Goal: Find specific page/section: Find specific page/section

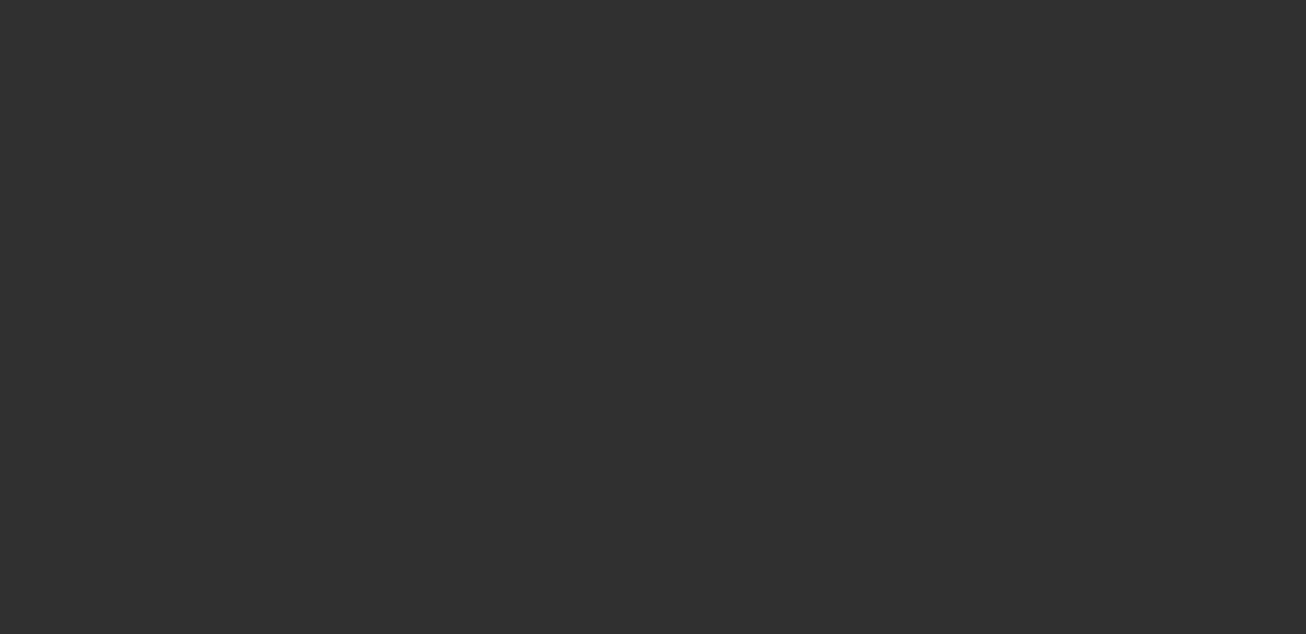
select select "10"
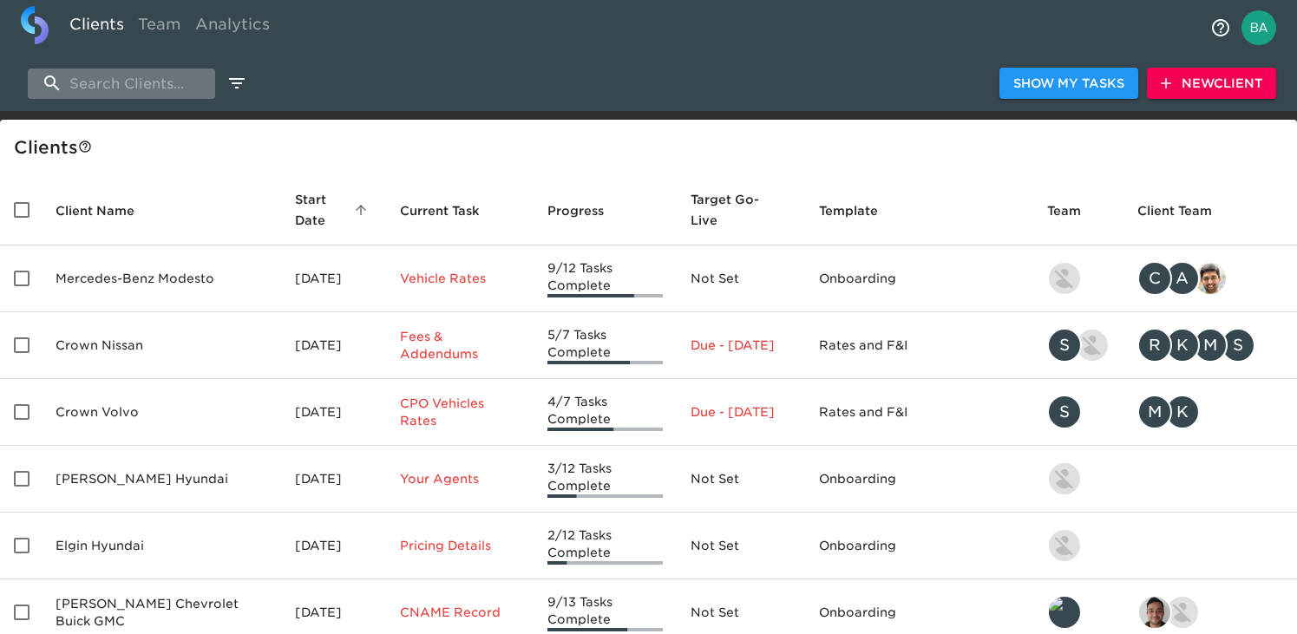
click at [132, 93] on input "search" at bounding box center [121, 84] width 187 height 30
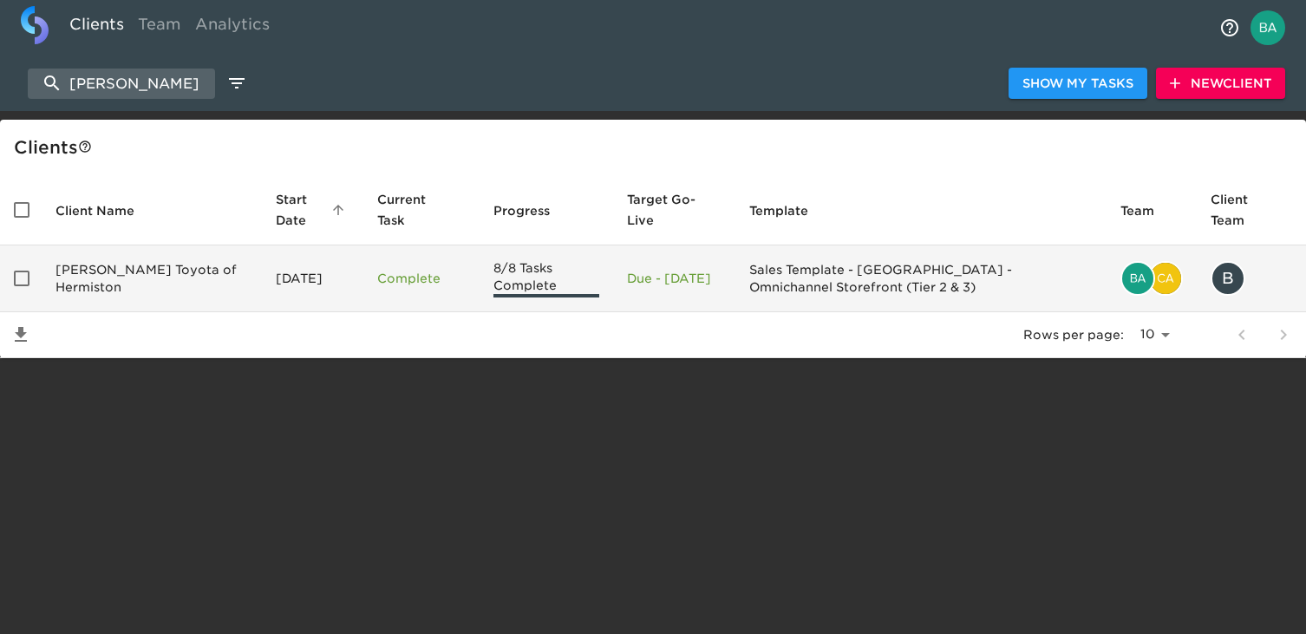
type input "[PERSON_NAME]"
click at [140, 285] on td "[PERSON_NAME] Toyota of Hermiston" at bounding box center [152, 278] width 220 height 67
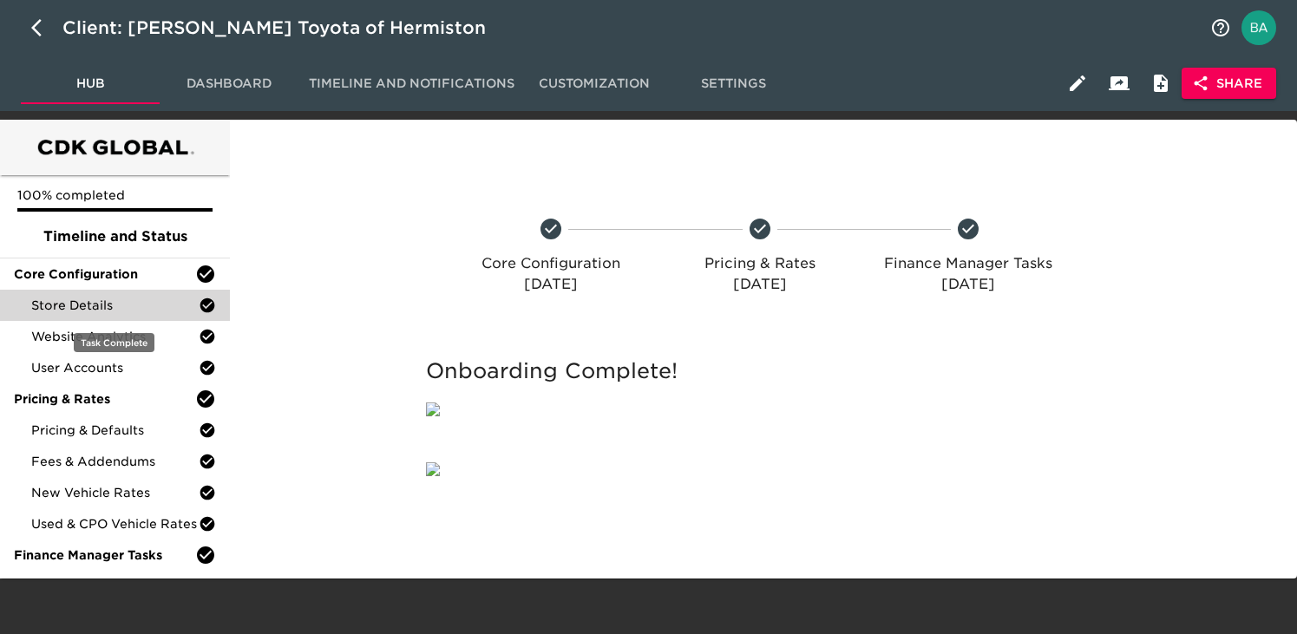
click at [140, 297] on span "Store Details" at bounding box center [114, 305] width 167 height 17
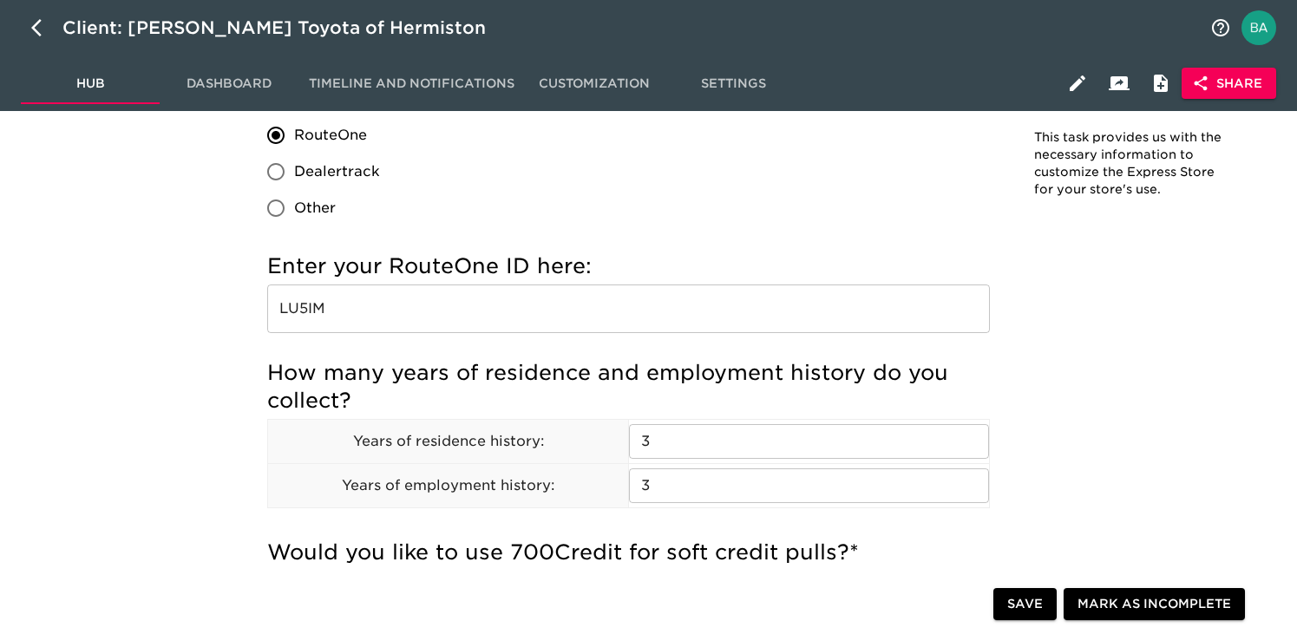
scroll to position [1913, 0]
